Goal: Information Seeking & Learning: Learn about a topic

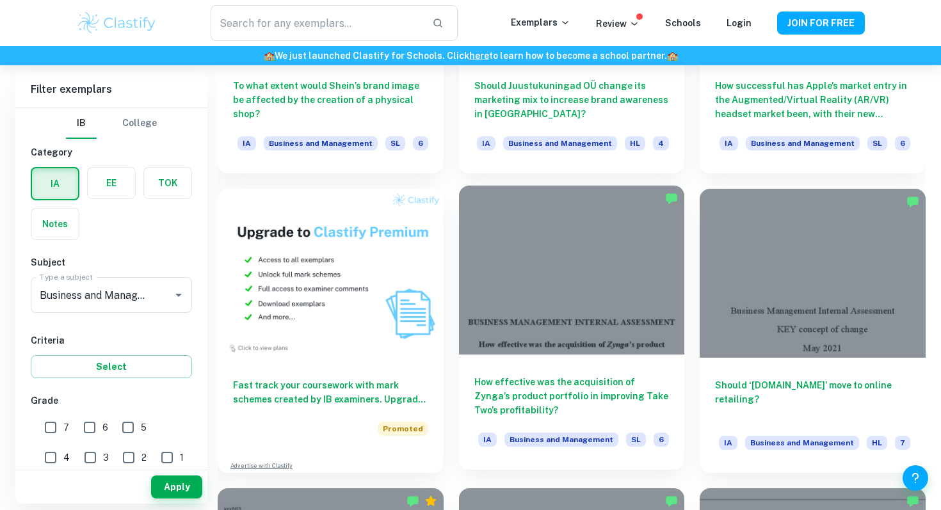
scroll to position [5646, 0]
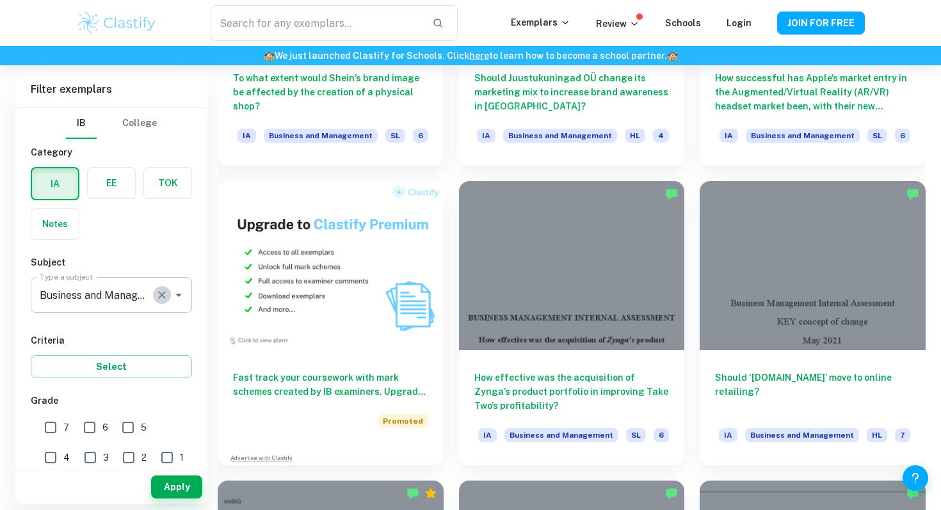
click at [165, 289] on icon "Clear" at bounding box center [161, 295] width 13 height 13
click at [161, 228] on div "IA EE TOK Notes" at bounding box center [107, 199] width 169 height 81
click at [157, 298] on input "Business and Management" at bounding box center [101, 295] width 131 height 24
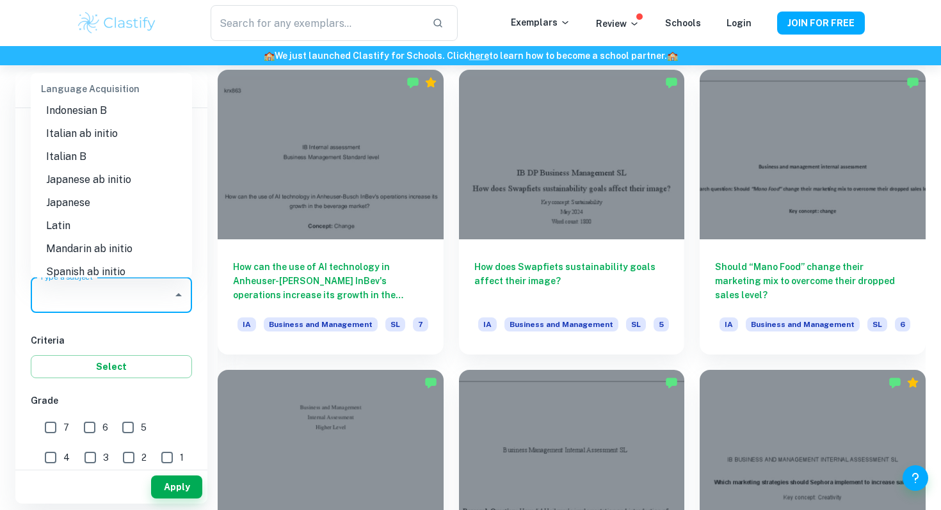
scroll to position [980, 0]
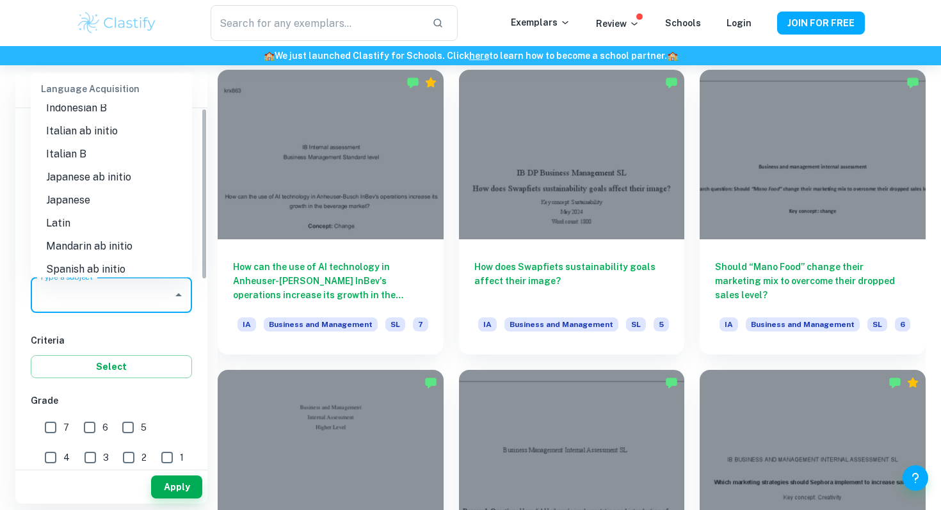
click at [114, 299] on input "Business and Management" at bounding box center [101, 295] width 131 height 24
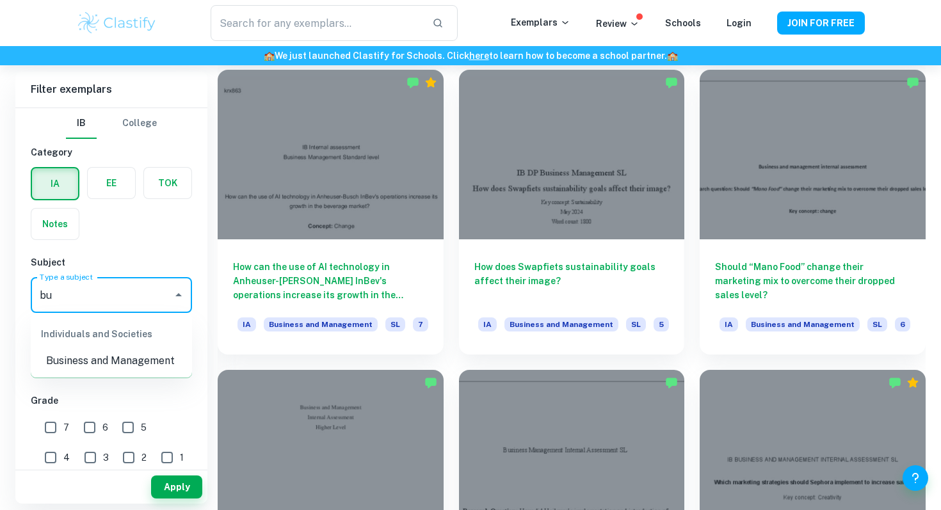
click at [143, 359] on li "Business and Management" at bounding box center [111, 360] width 161 height 23
type input "Business and Management"
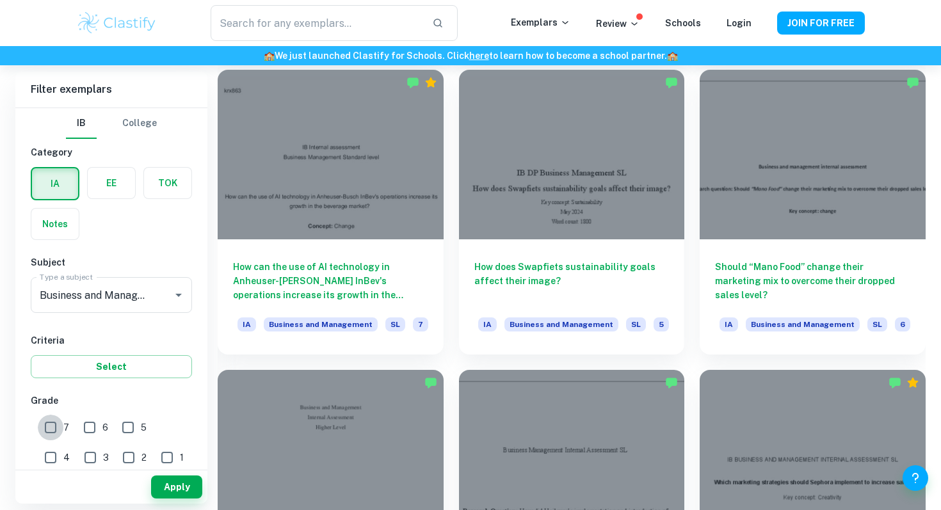
click at [50, 422] on input "7" at bounding box center [51, 428] width 26 height 26
checkbox input "true"
click at [94, 425] on input "6" at bounding box center [90, 428] width 26 height 26
checkbox input "true"
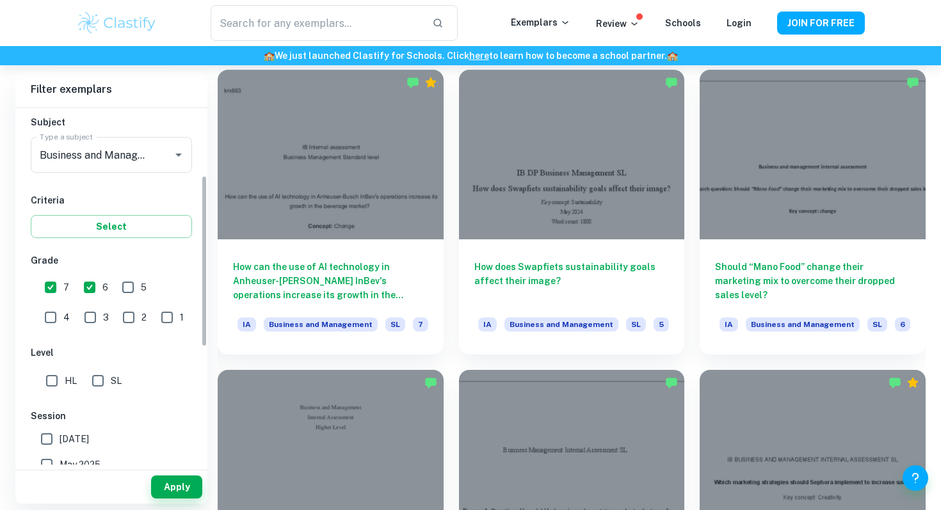
scroll to position [139, 0]
click at [105, 379] on input "SL" at bounding box center [98, 382] width 26 height 26
checkbox input "true"
click at [179, 490] on button "Apply" at bounding box center [176, 486] width 51 height 23
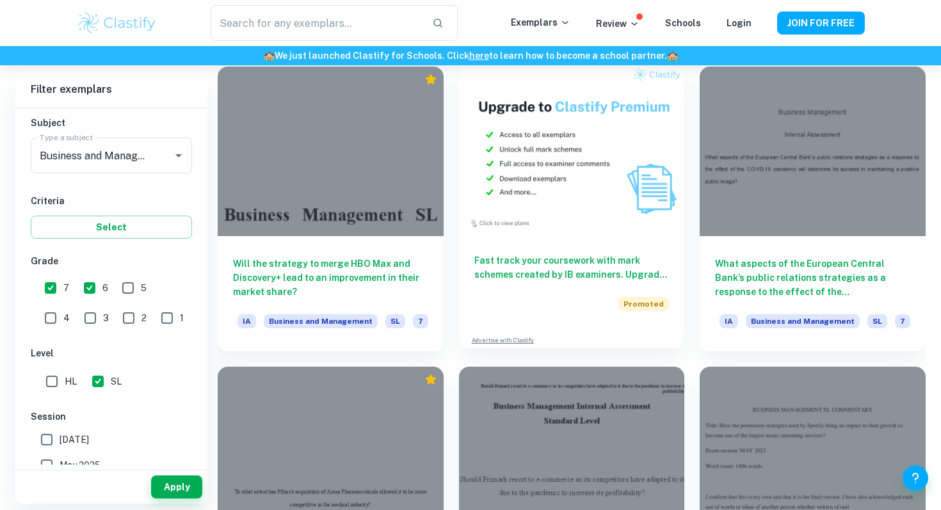
scroll to position [7258, 0]
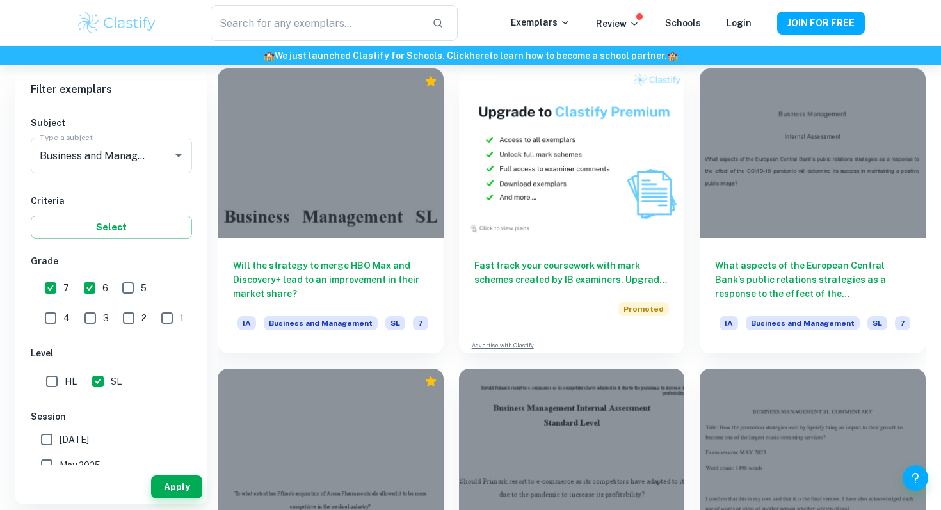
click at [371, 362] on div "To what extent has Pfizer's acquisition of Arena Pharmaceuticals allowed it to …" at bounding box center [322, 502] width 241 height 299
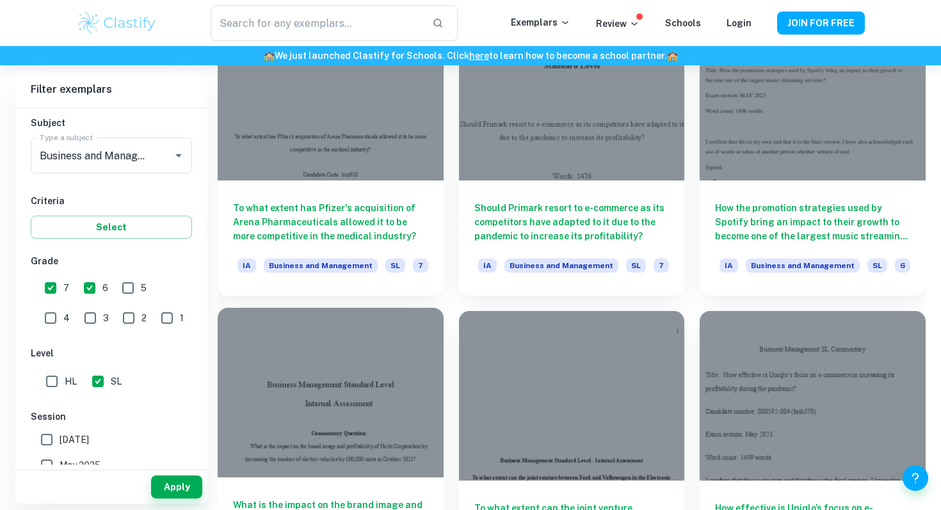
scroll to position [7617, 0]
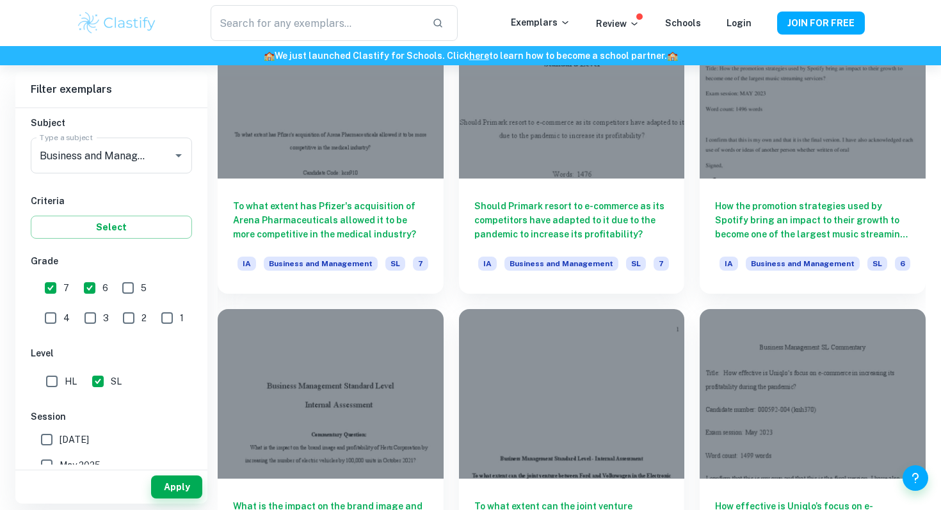
click at [451, 291] on div "Should Primark resort to e-commerce as its competitors have adapted to it due t…" at bounding box center [563, 143] width 241 height 299
click at [448, 298] on div "To what extent can the joint venture between Ford and Volkswagen in the Electro…" at bounding box center [563, 443] width 241 height 299
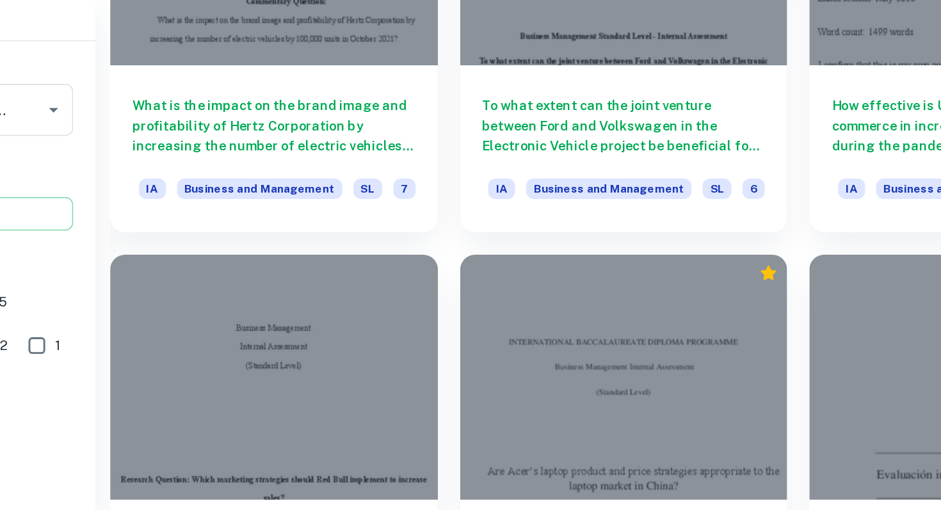
scroll to position [8090, 0]
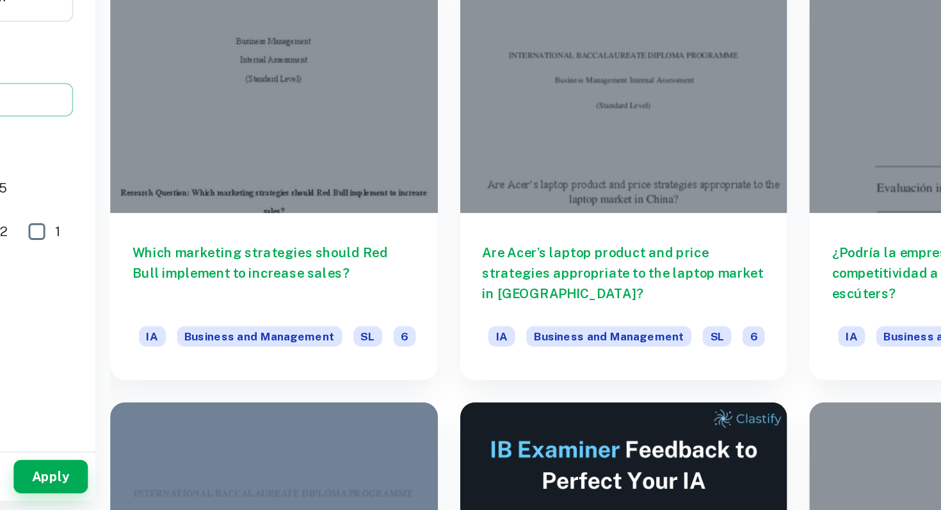
drag, startPoint x: 411, startPoint y: 426, endPoint x: 469, endPoint y: 426, distance: 57.6
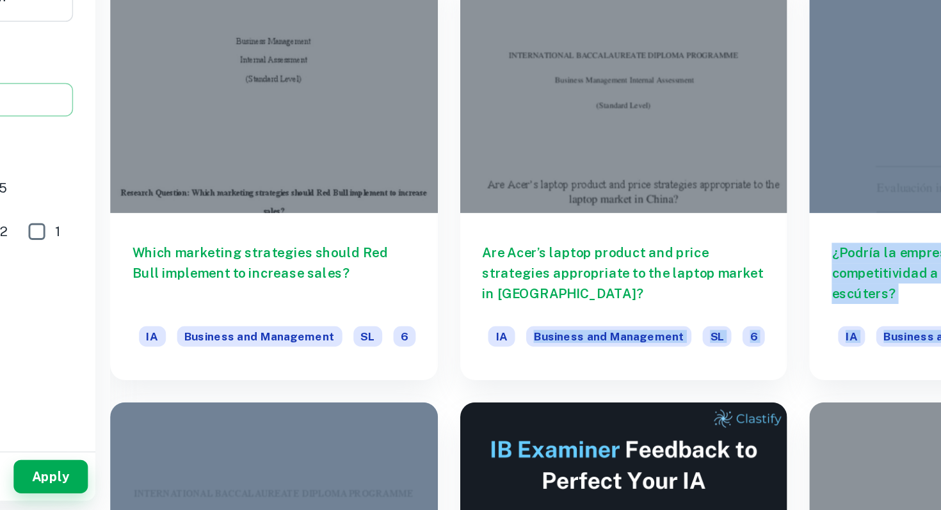
drag, startPoint x: 450, startPoint y: 403, endPoint x: 450, endPoint y: 476, distance: 72.9
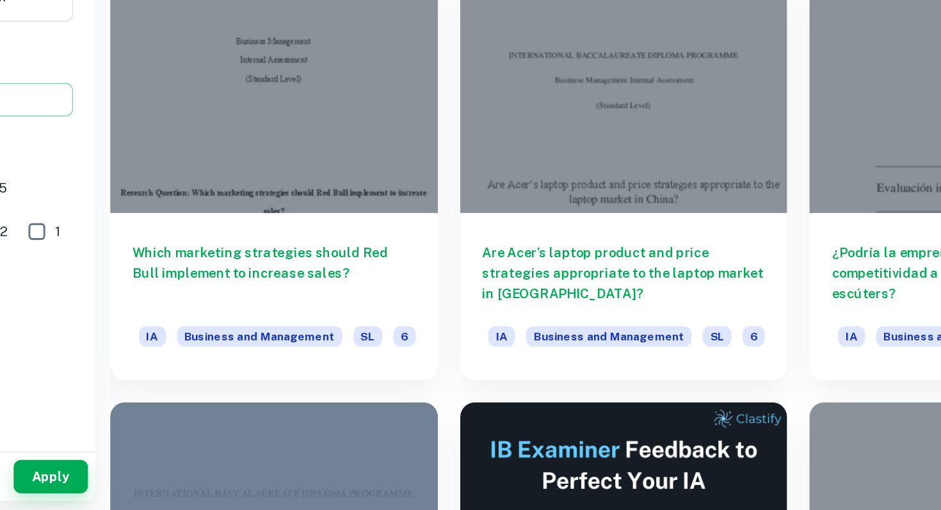
drag, startPoint x: 448, startPoint y: 424, endPoint x: 432, endPoint y: 427, distance: 16.2
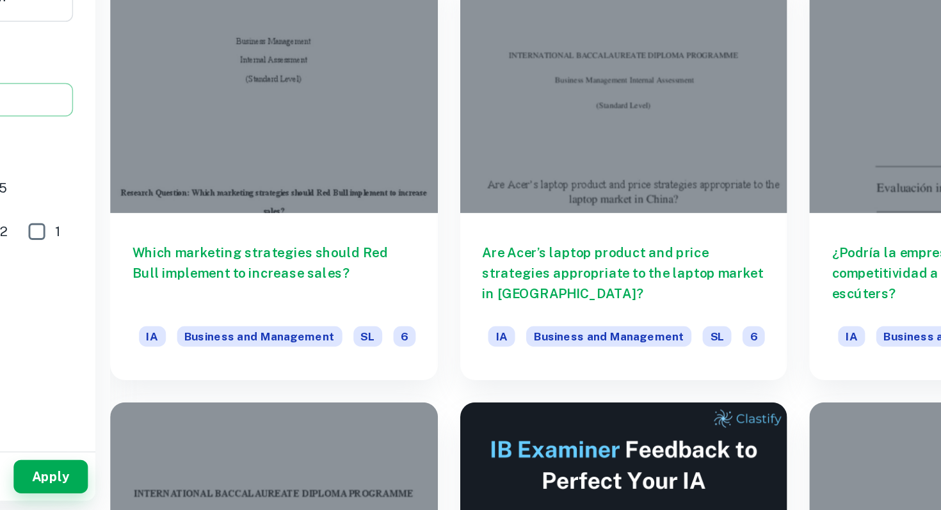
click at [450, 411] on div "Are Acer’s laptop product and price strategies appropriate to the laptop market…" at bounding box center [563, 270] width 241 height 299
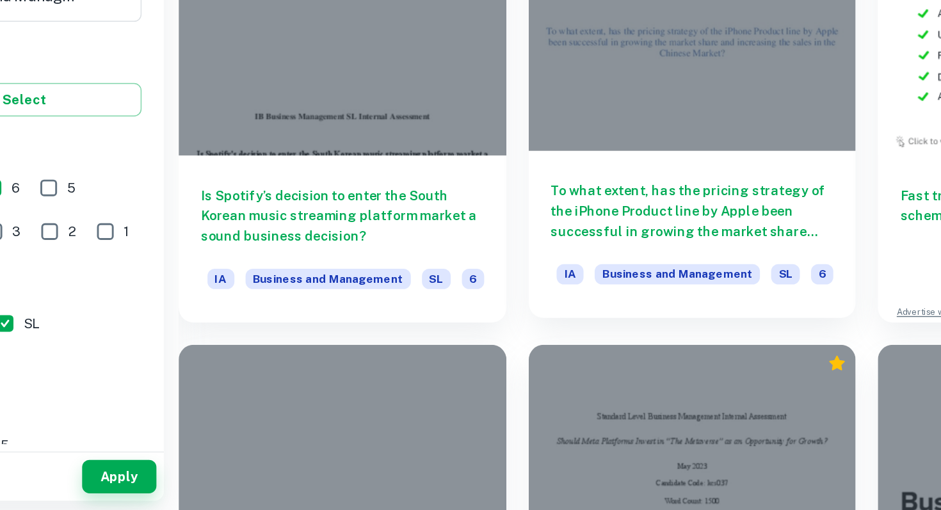
scroll to position [8748, 0]
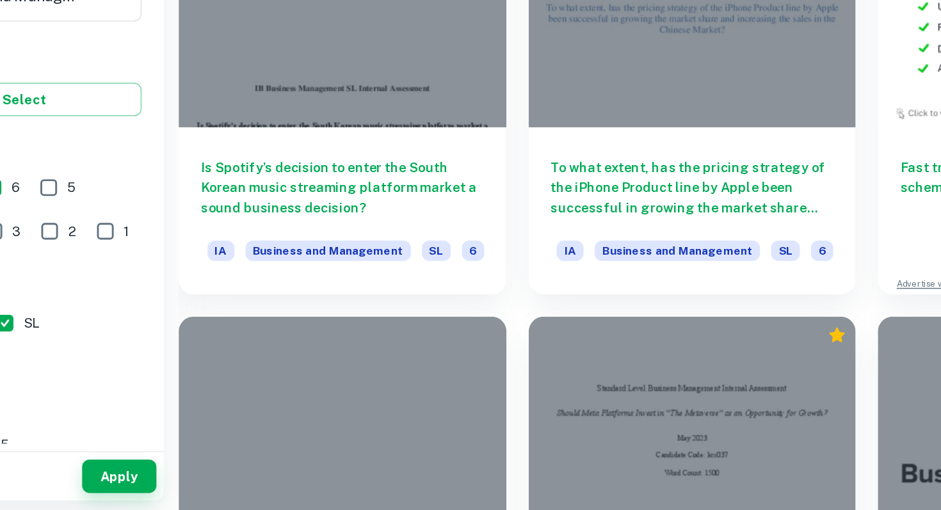
click at [462, 367] on div "Should Meta Platforms Invest in “The Metaverse” as an Opportunity for Growth? I…" at bounding box center [563, 511] width 241 height 299
click at [445, 367] on div "Should Meta Platforms Invest in “The Metaverse” as an Opportunity for Growth? I…" at bounding box center [563, 511] width 241 height 299
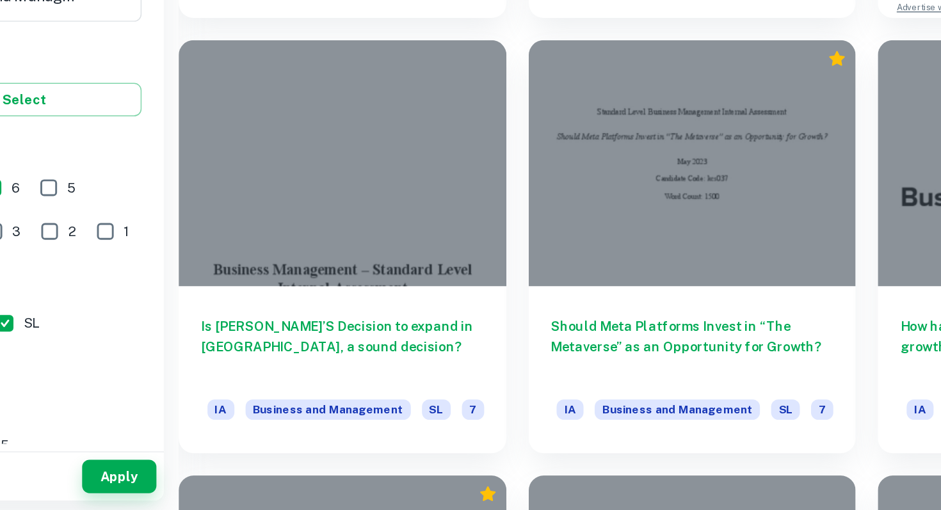
scroll to position [9166, 0]
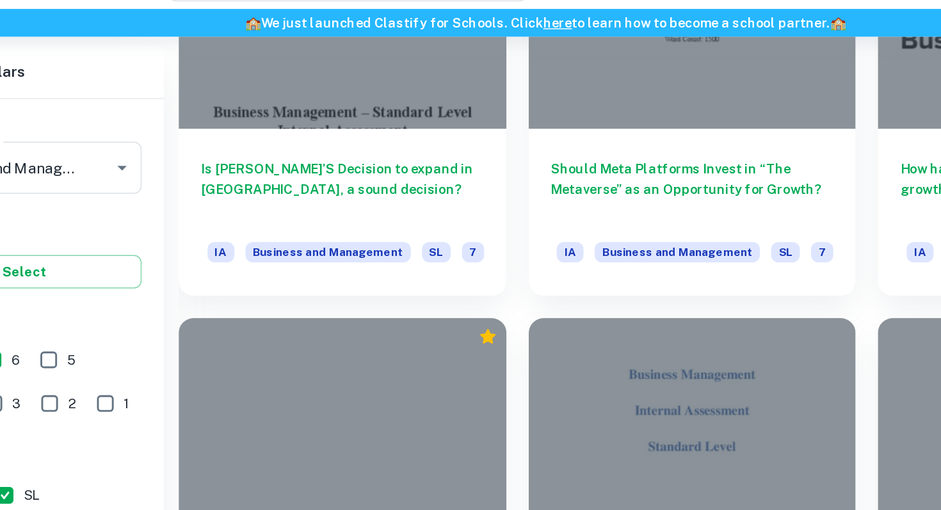
click at [449, 251] on div "“To what extent was TikTok successful in growing fast in the last two years thr…" at bounding box center [563, 393] width 241 height 299
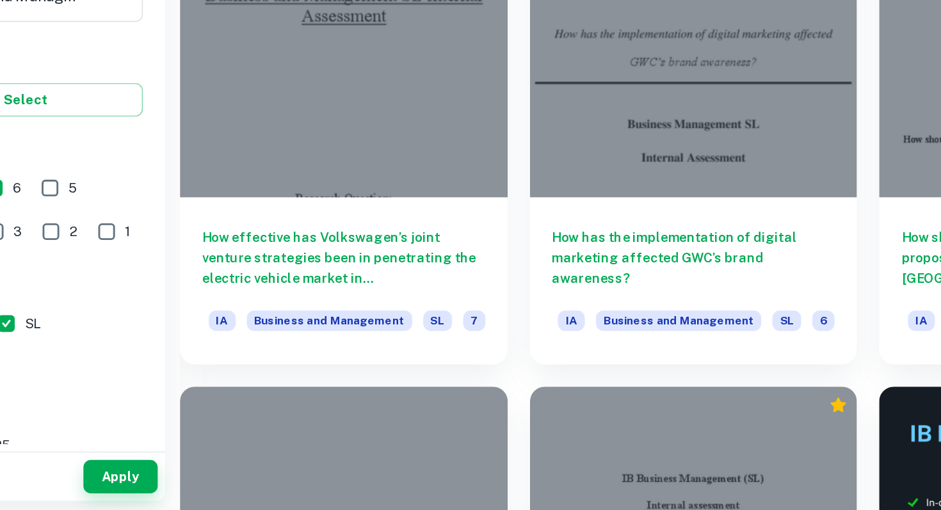
scroll to position [9600, 0]
